Goal: Transaction & Acquisition: Download file/media

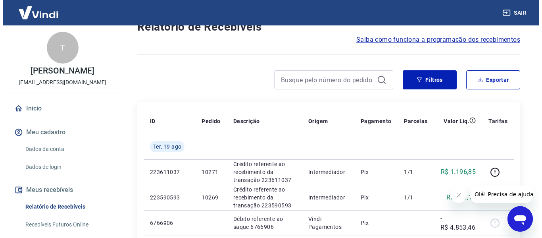
scroll to position [40, 0]
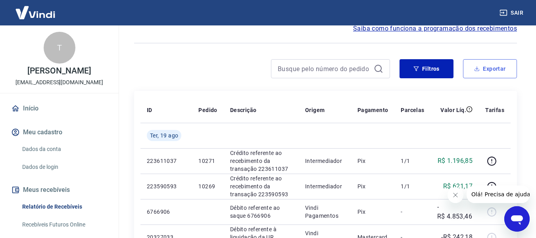
click at [508, 70] on button "Exportar" at bounding box center [490, 68] width 54 height 19
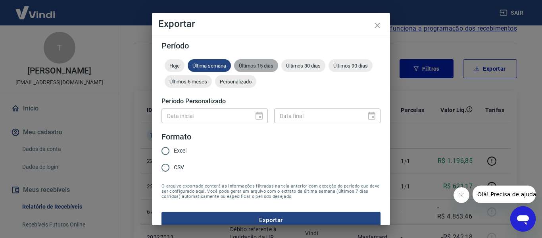
click at [261, 66] on span "Últimos 15 dias" at bounding box center [256, 66] width 44 height 6
click at [173, 150] on input "Excel" at bounding box center [165, 150] width 17 height 17
radio input "true"
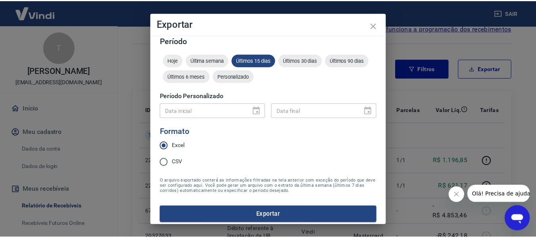
scroll to position [10, 0]
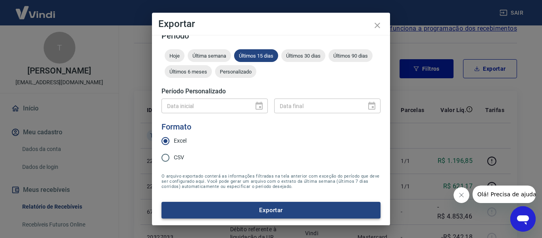
click at [283, 215] on button "Exportar" at bounding box center [270, 210] width 219 height 17
